Goal: Task Accomplishment & Management: Complete application form

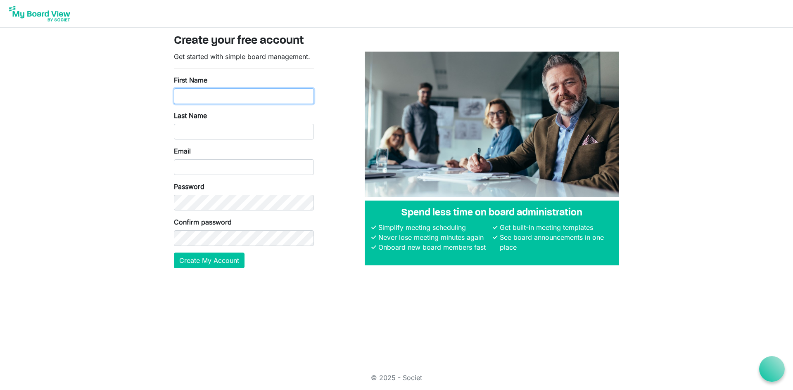
click at [220, 96] on input "First Name" at bounding box center [244, 96] width 140 height 16
type input "[PERSON_NAME]"
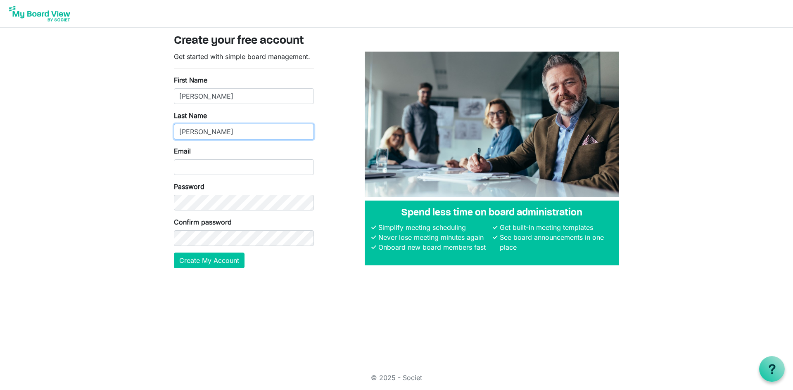
type input "[PERSON_NAME]"
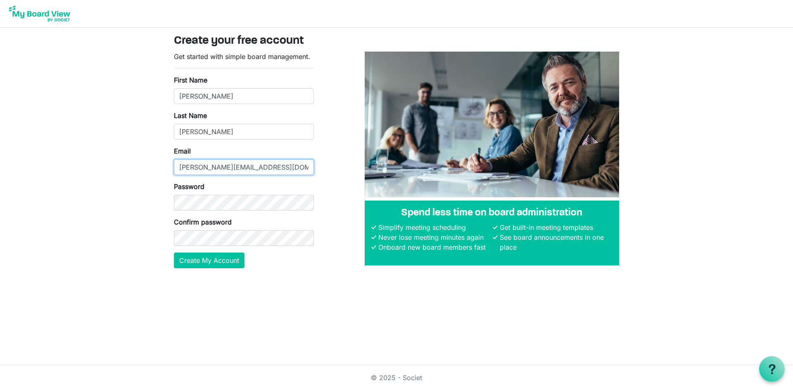
type input "[PERSON_NAME][EMAIL_ADDRESS][DOMAIN_NAME]"
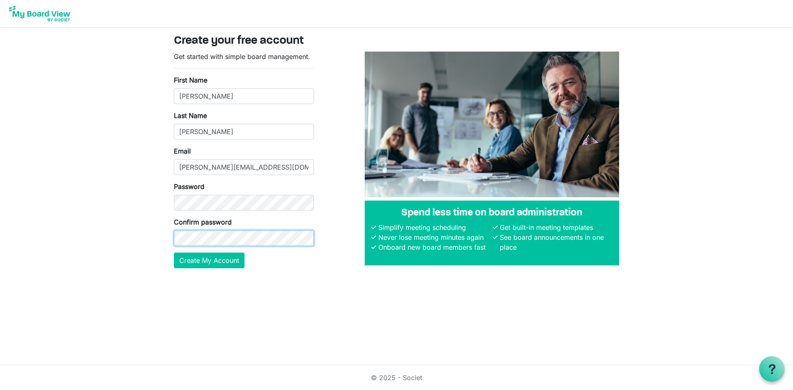
click at [174, 253] on button "Create My Account" at bounding box center [209, 261] width 71 height 16
